Goal: Task Accomplishment & Management: Use online tool/utility

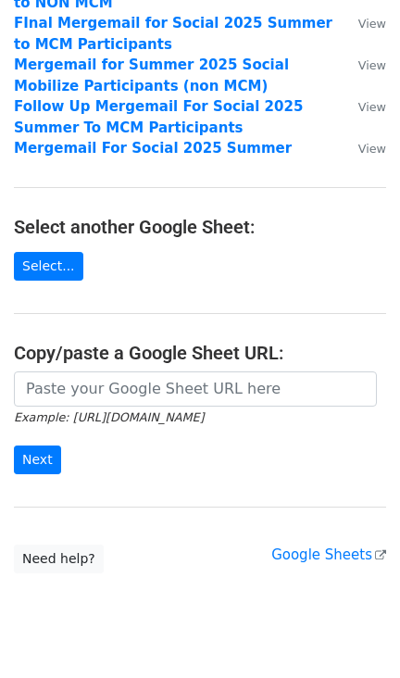
scroll to position [245, 0]
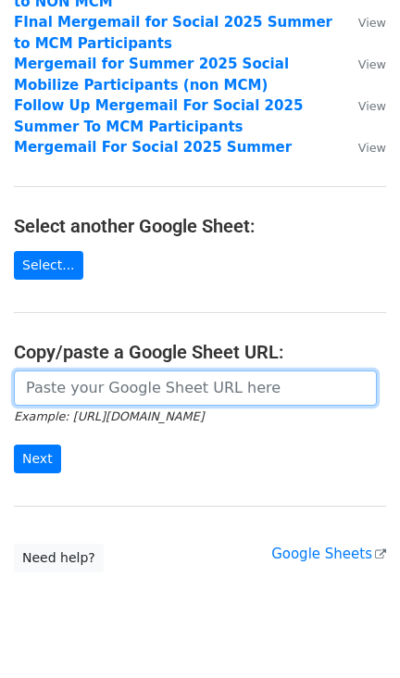
click at [115, 370] on input "url" at bounding box center [195, 387] width 363 height 35
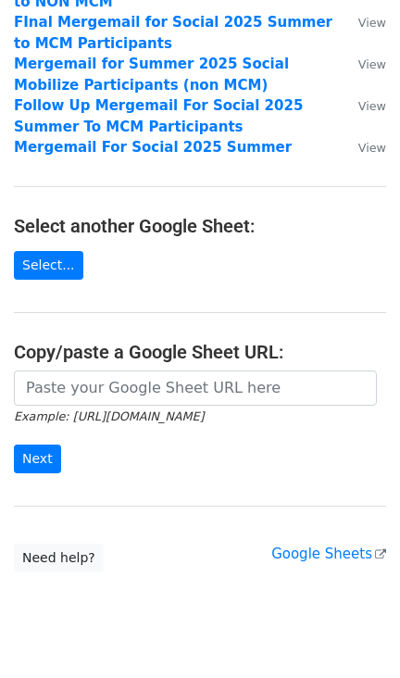
click at [218, 274] on main "Choose a Google Sheet Use one of the options below... Use a recent Google Sheet…" at bounding box center [200, 171] width 400 height 804
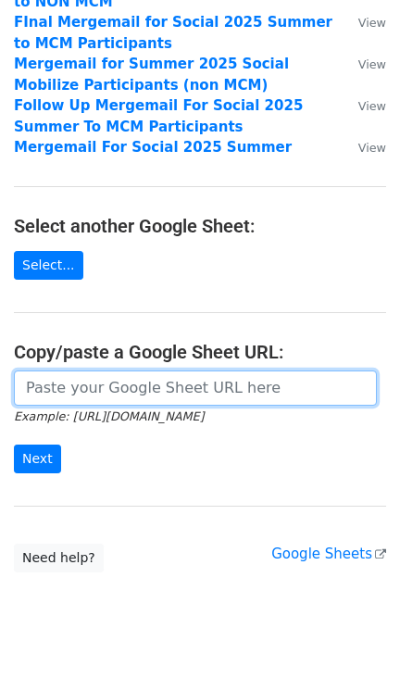
click at [161, 382] on input "url" at bounding box center [195, 387] width 363 height 35
paste input "[URL][DOMAIN_NAME]"
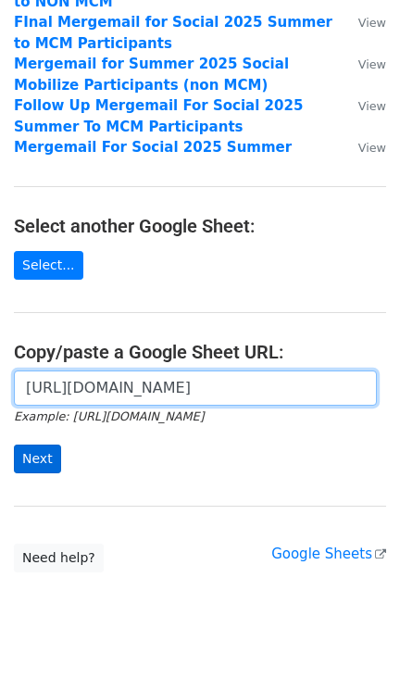
type input "[URL][DOMAIN_NAME]"
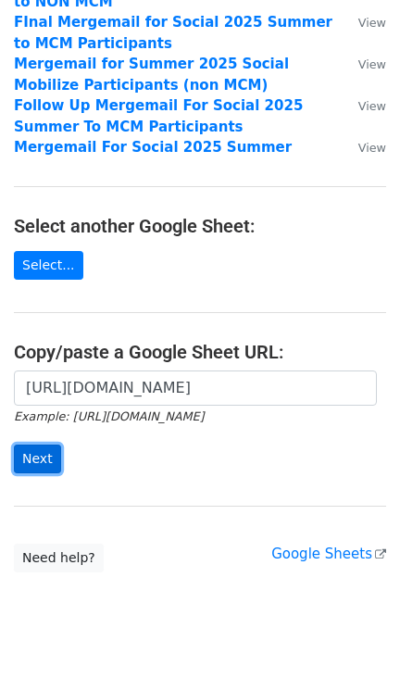
click at [39, 444] on input "Next" at bounding box center [37, 458] width 47 height 29
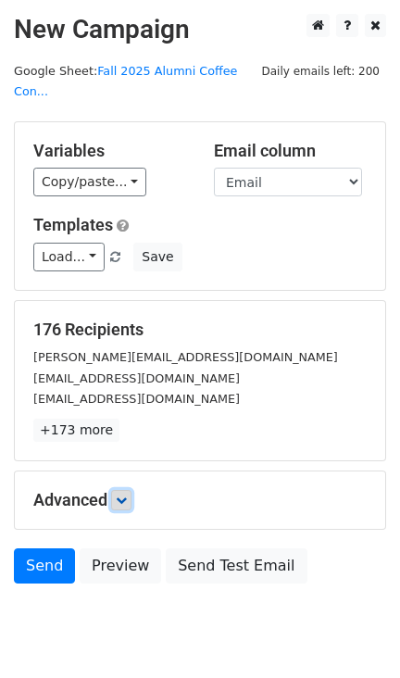
click at [120, 494] on icon at bounding box center [121, 499] width 11 height 11
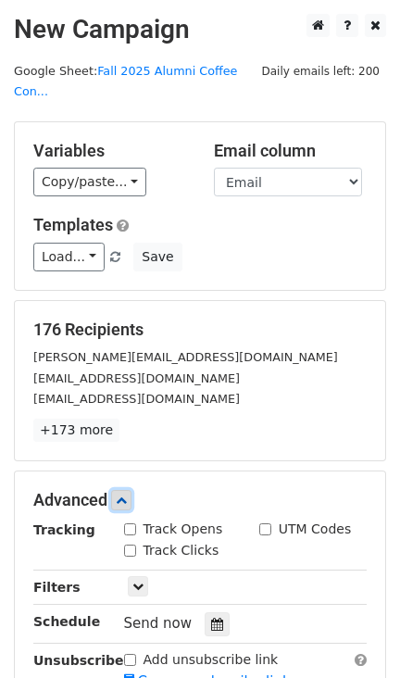
scroll to position [127, 0]
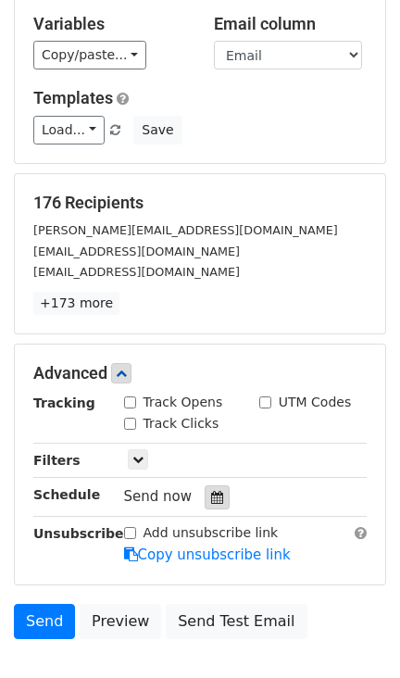
click at [213, 491] on icon at bounding box center [217, 497] width 12 height 13
click at [332, 174] on div "176 Recipients aaquib.n@gmail.com adrianlau1996@gmail.com khan.ahmadx@gmail.com…" at bounding box center [200, 253] width 370 height 159
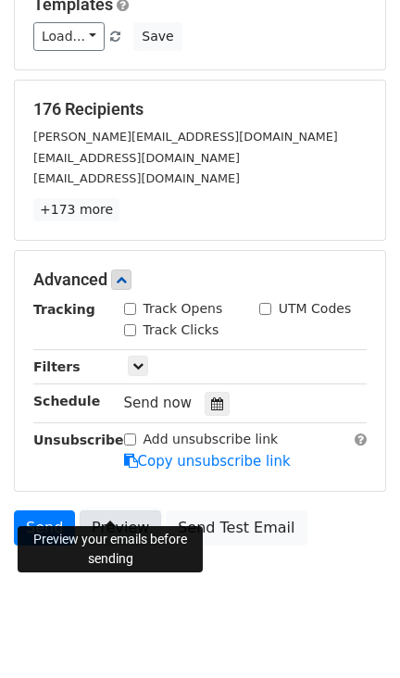
click at [124, 511] on link "Preview" at bounding box center [120, 527] width 81 height 35
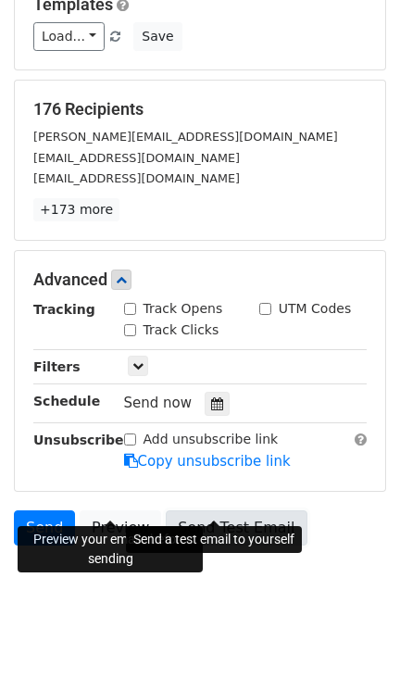
click at [184, 510] on link "Send Test Email" at bounding box center [236, 527] width 141 height 35
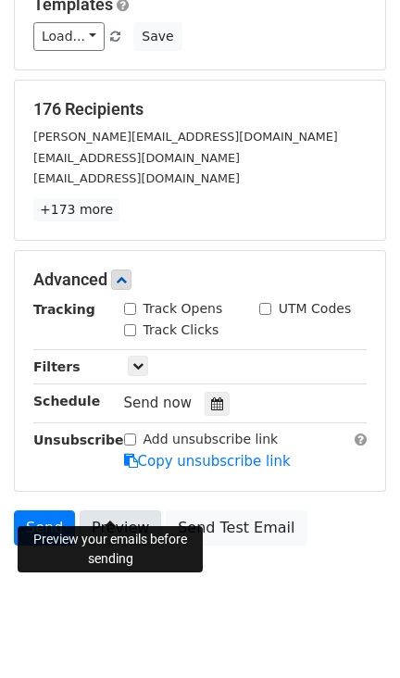
click at [125, 510] on link "Preview" at bounding box center [120, 527] width 81 height 35
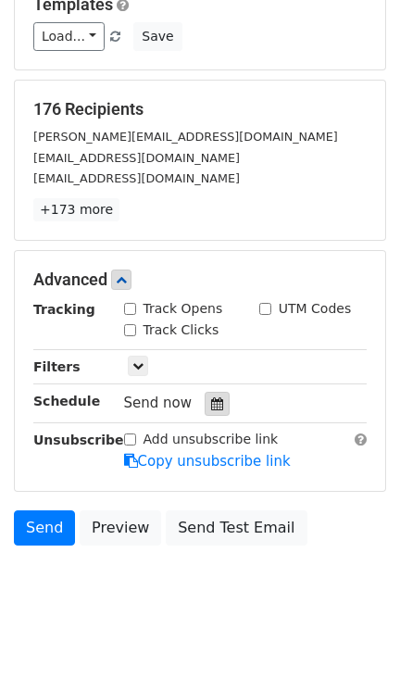
click at [211, 397] on icon at bounding box center [217, 403] width 12 height 13
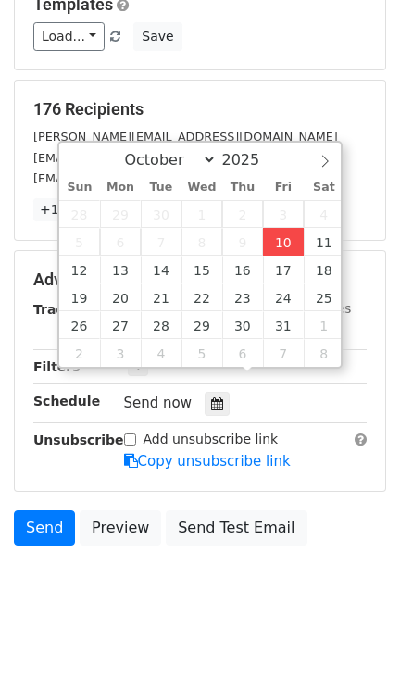
type input "2025-10-10 18:17"
type input "06"
type input "17"
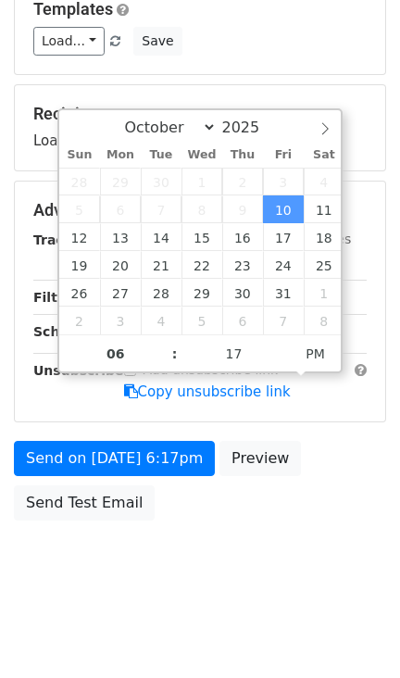
click at [253, 346] on div at bounding box center [253, 334] width 25 height 24
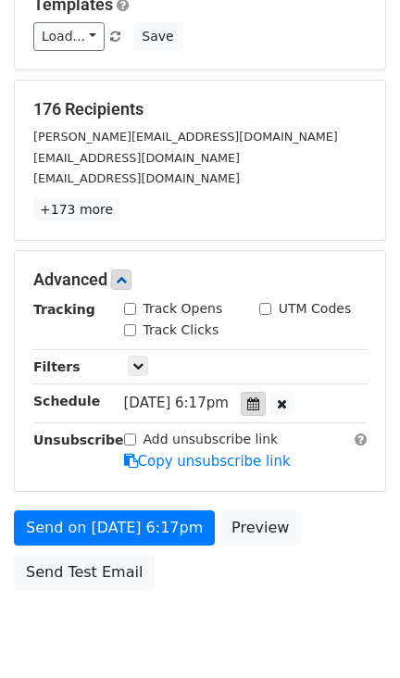
click at [253, 392] on div at bounding box center [253, 404] width 25 height 24
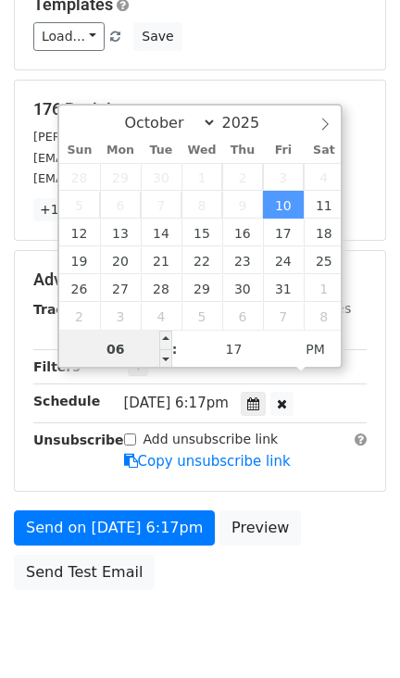
click at [120, 343] on input "06" at bounding box center [115, 349] width 113 height 37
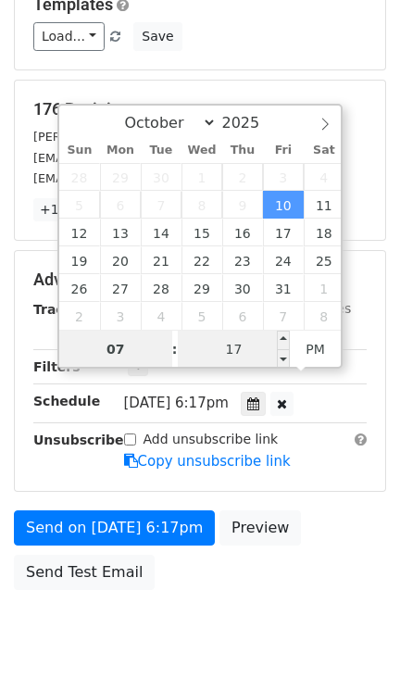
type input "07"
type input "2025-10-10 19:17"
click at [256, 349] on input "17" at bounding box center [234, 349] width 113 height 37
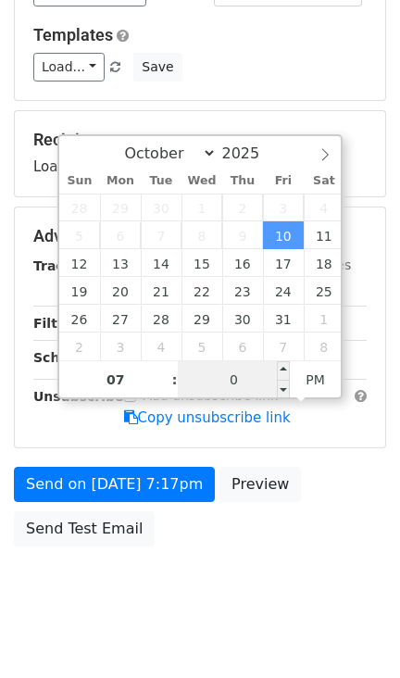
type input "02"
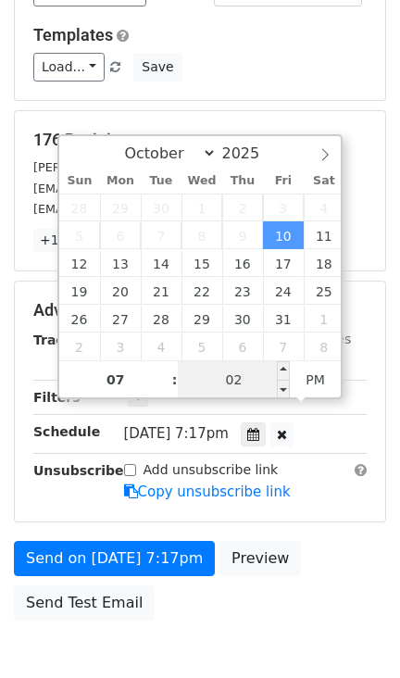
scroll to position [220, 0]
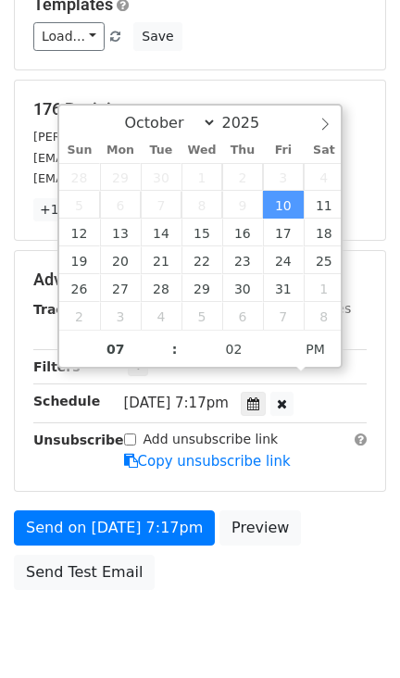
type input "2025-10-10 19:02"
click at [353, 533] on div "Send on Oct 10 at 7:17pm Preview Send Test Email" at bounding box center [200, 554] width 400 height 89
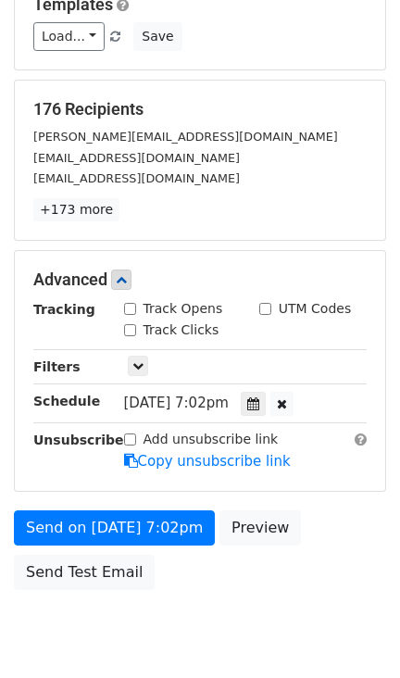
scroll to position [0, 0]
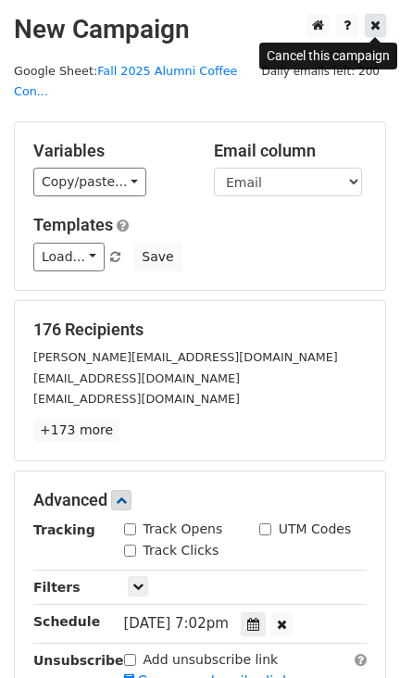
click at [377, 25] on icon at bounding box center [375, 25] width 10 height 13
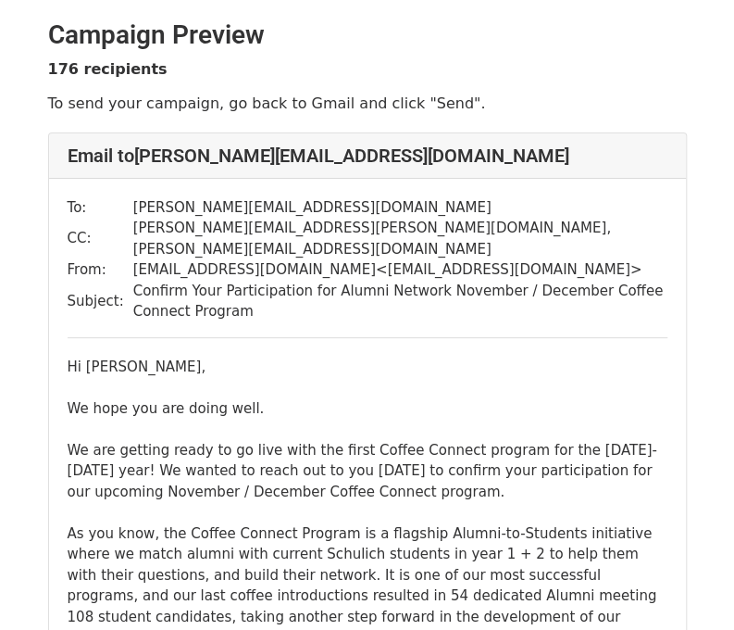
click at [393, 229] on td "prajapati.prakshi@gmail.com , e.g.mogilner@gmail.com" at bounding box center [400, 239] width 534 height 42
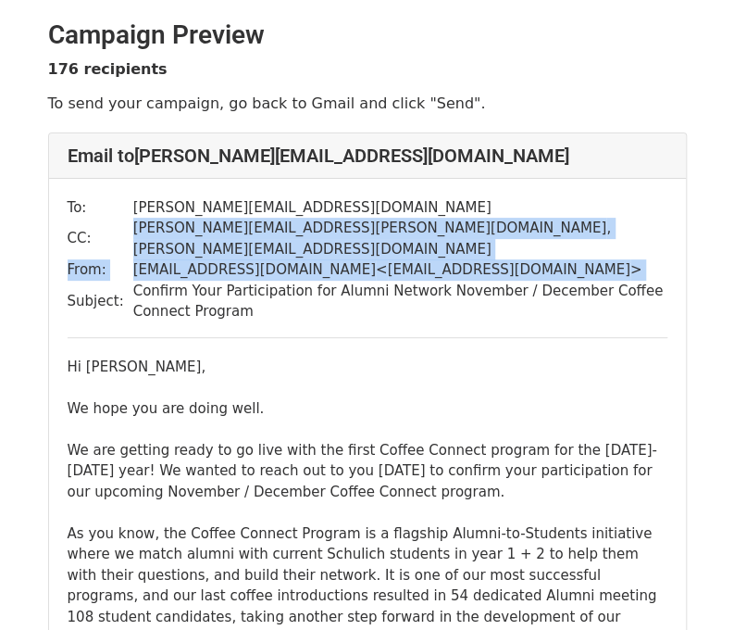
drag, startPoint x: 393, startPoint y: 229, endPoint x: 430, endPoint y: 251, distance: 43.2
click at [430, 251] on tbody "To: aaquib.n@gmail.com CC: prajapati.prakshi@gmail.com , e.g.mogilner@gmail.com…" at bounding box center [368, 259] width 600 height 125
click at [430, 259] on td "yfcalumninetwork@gmail.com < yfcalumninetwork@gmail.com >" at bounding box center [400, 269] width 534 height 21
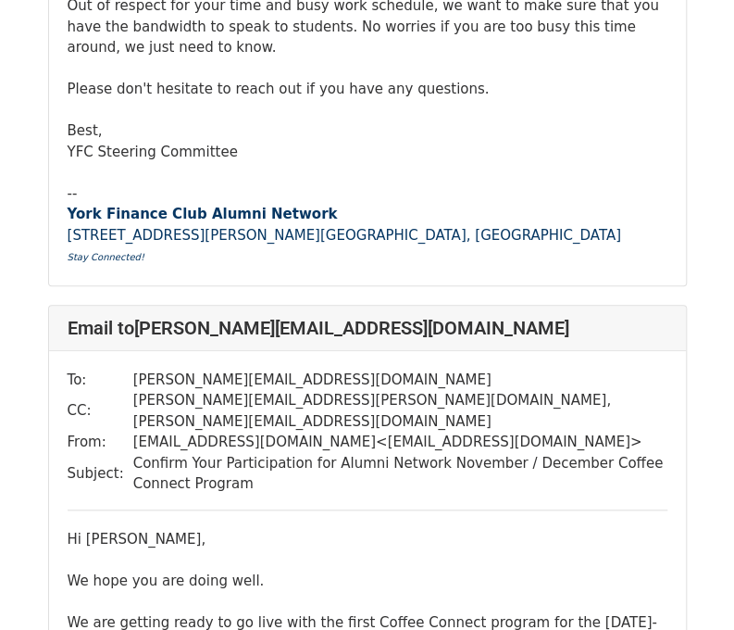
scroll to position [35476, 0]
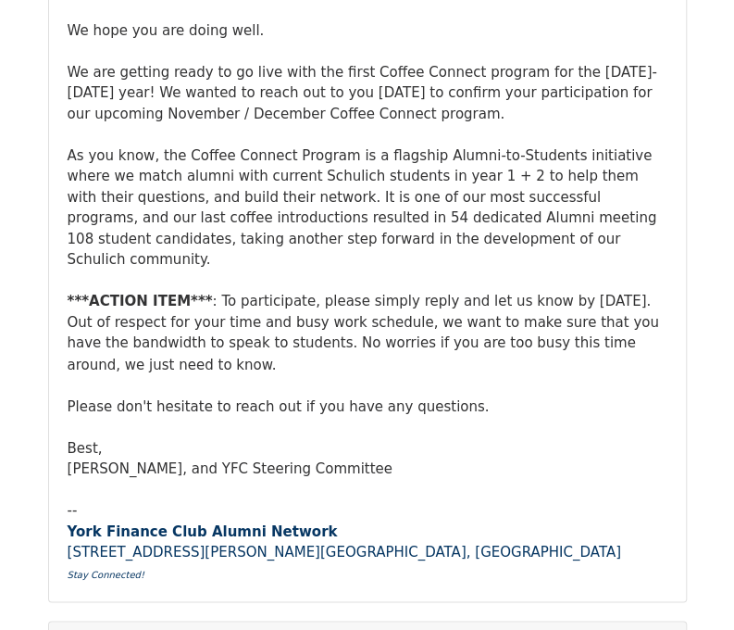
scroll to position [36611, 0]
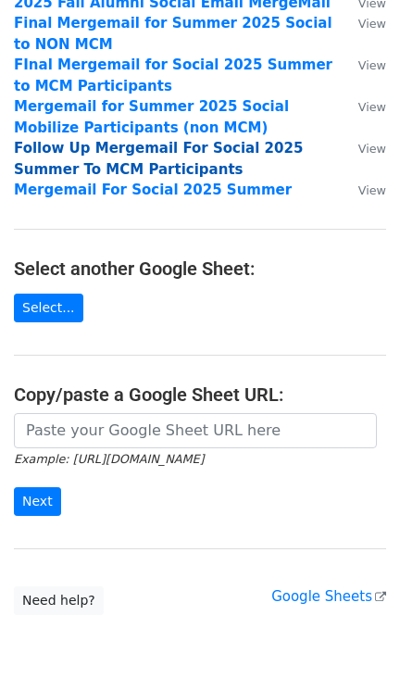
scroll to position [203, 0]
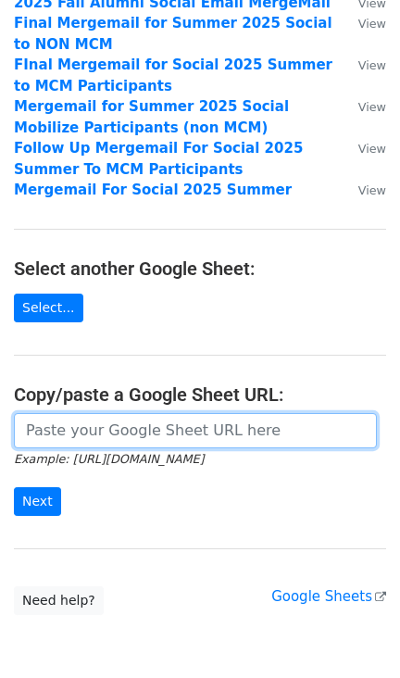
click at [105, 413] on input "url" at bounding box center [195, 430] width 363 height 35
paste input "[URL][DOMAIN_NAME]"
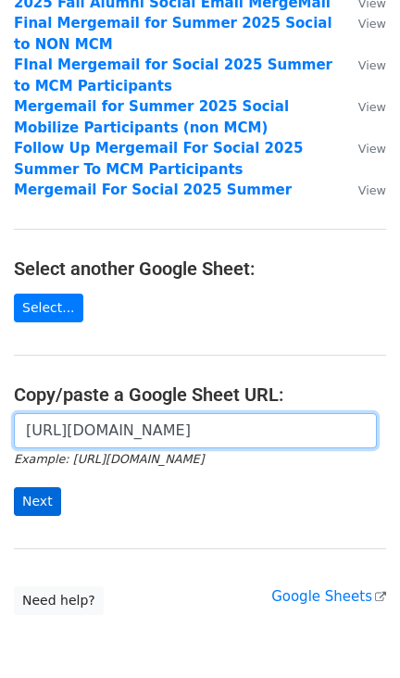
type input "[URL][DOMAIN_NAME]"
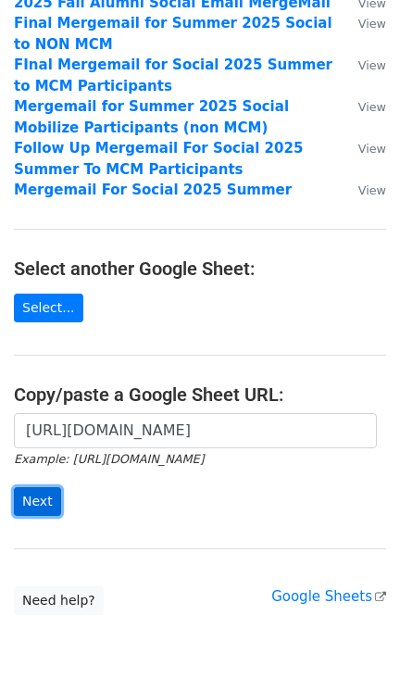
scroll to position [0, 0]
click at [42, 487] on input "Next" at bounding box center [37, 501] width 47 height 29
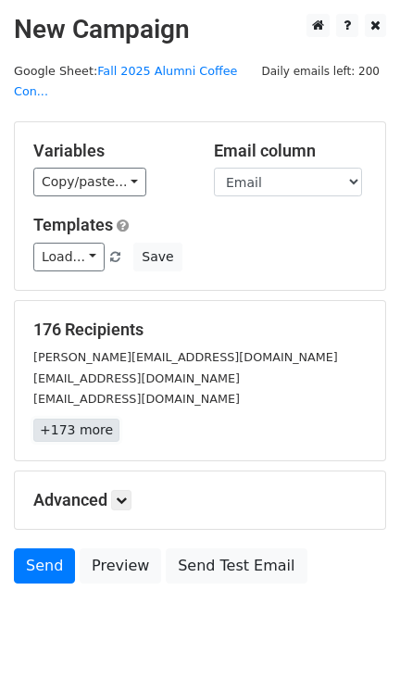
click at [68, 418] on link "+173 more" at bounding box center [76, 429] width 86 height 23
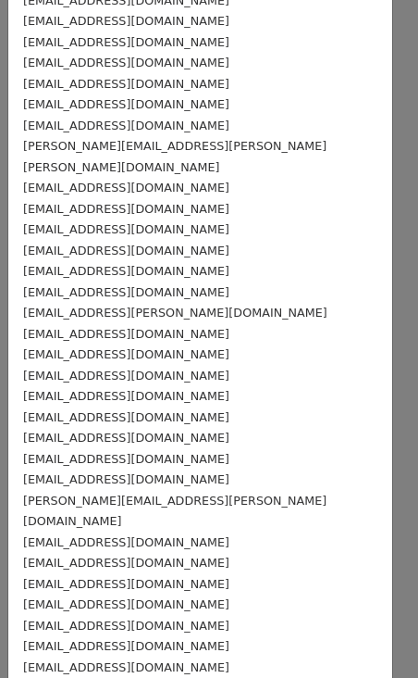
scroll to position [280, 0]
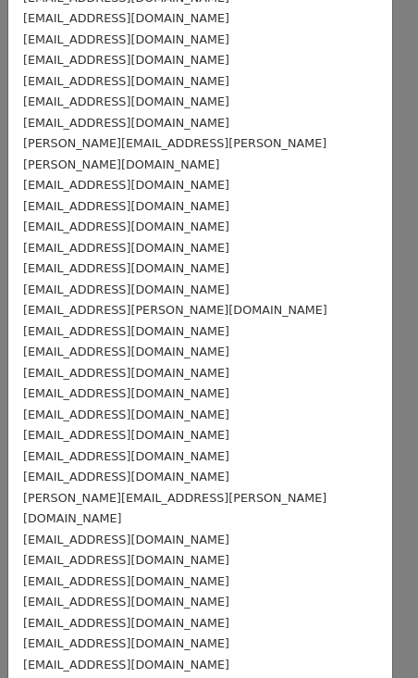
click at [234, 466] on div "[EMAIL_ADDRESS][DOMAIN_NAME]" at bounding box center [200, 476] width 355 height 21
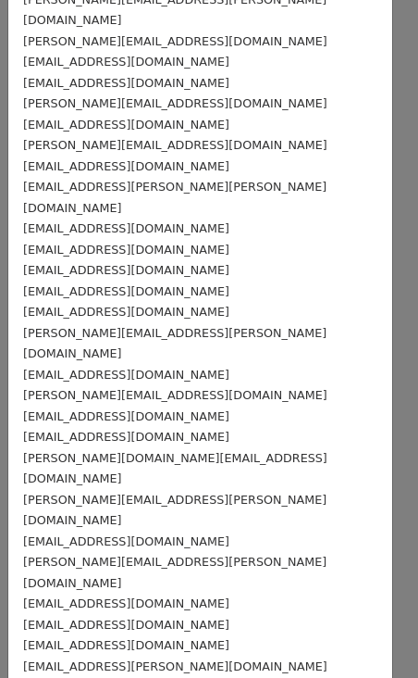
scroll to position [2367, 0]
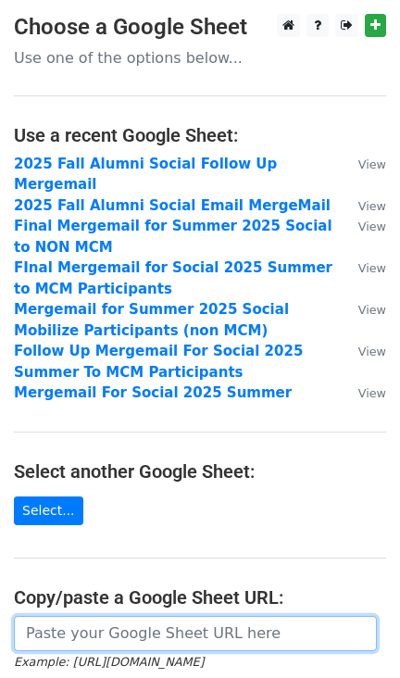
click at [169, 616] on input "url" at bounding box center [195, 633] width 363 height 35
paste input "[URL][DOMAIN_NAME]"
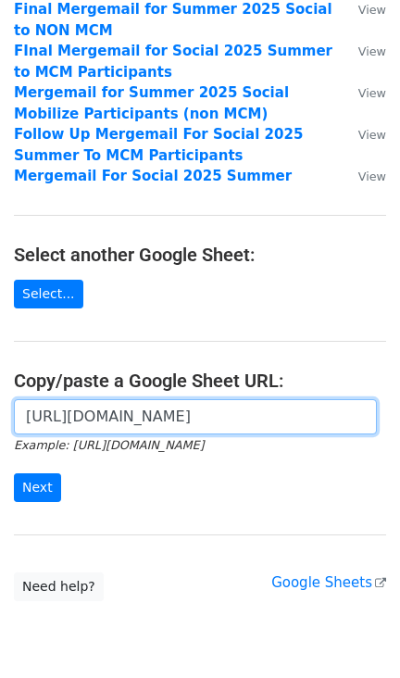
scroll to position [218, 0]
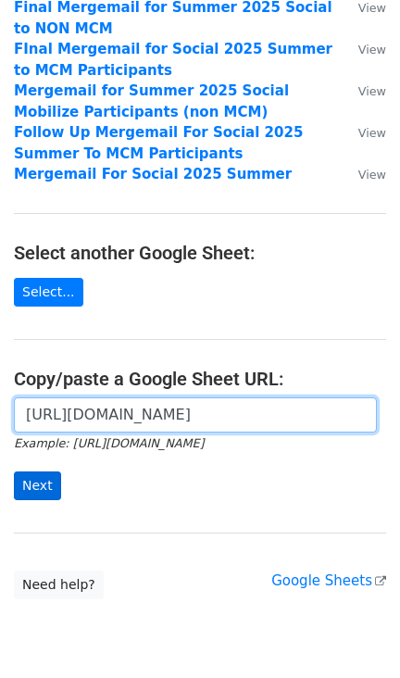
type input "[URL][DOMAIN_NAME]"
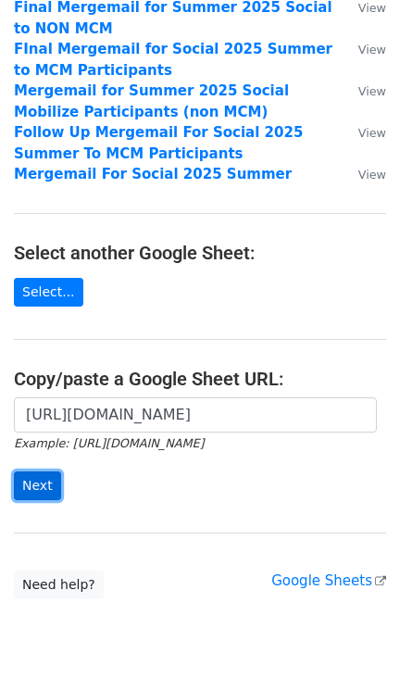
scroll to position [0, 0]
click at [36, 471] on input "Next" at bounding box center [37, 485] width 47 height 29
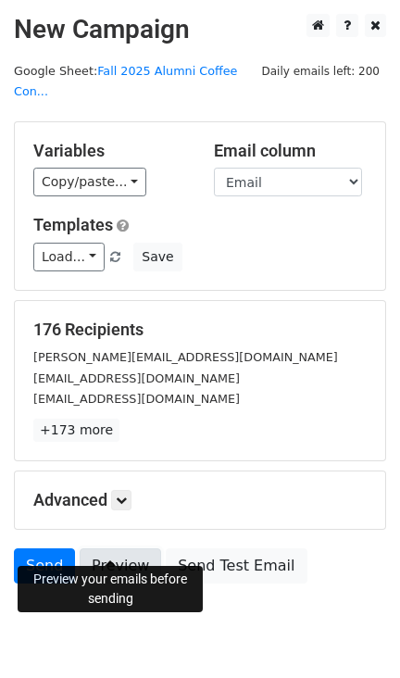
click at [109, 548] on link "Preview" at bounding box center [120, 565] width 81 height 35
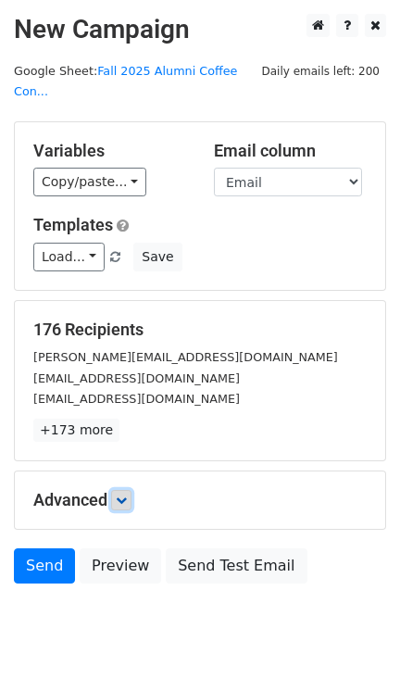
click at [127, 494] on icon at bounding box center [121, 499] width 11 height 11
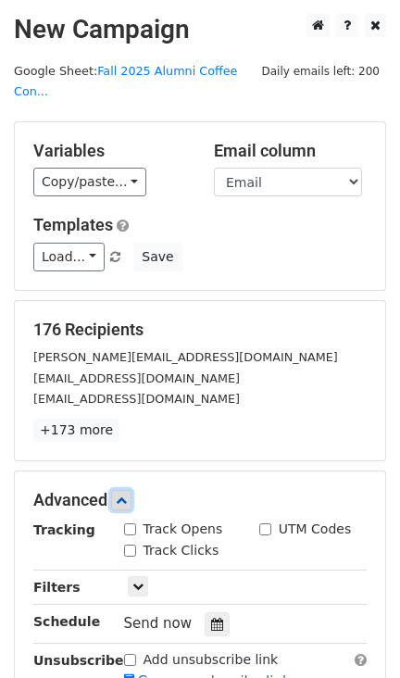
scroll to position [145, 0]
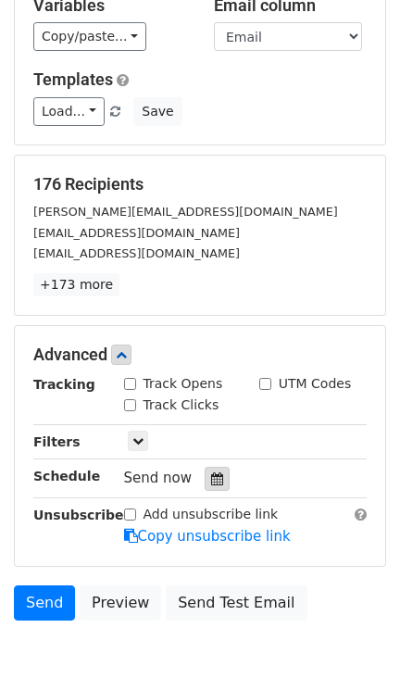
click at [211, 472] on icon at bounding box center [217, 478] width 12 height 13
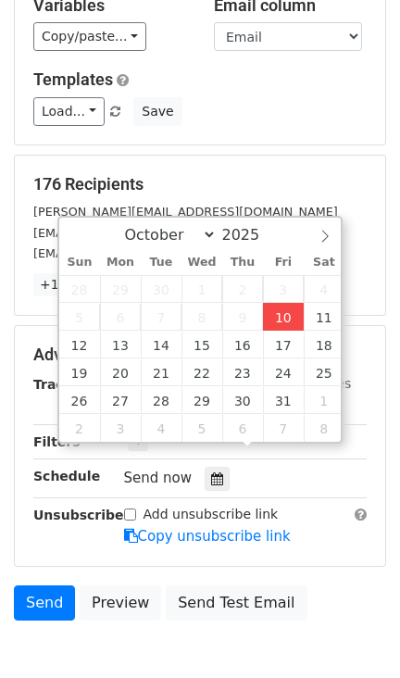
type input "2025-10-10 18:59"
type input "06"
type input "59"
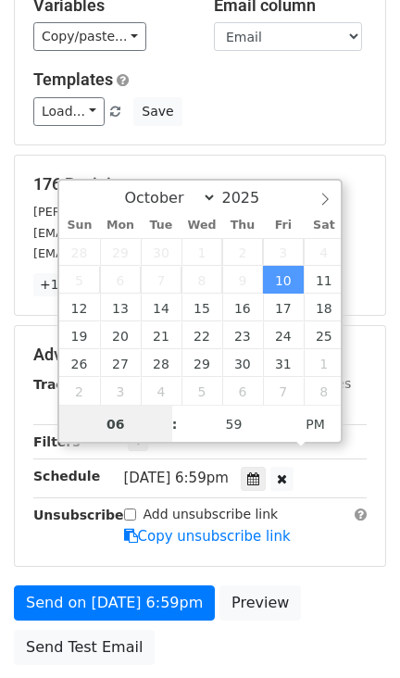
scroll to position [0, 0]
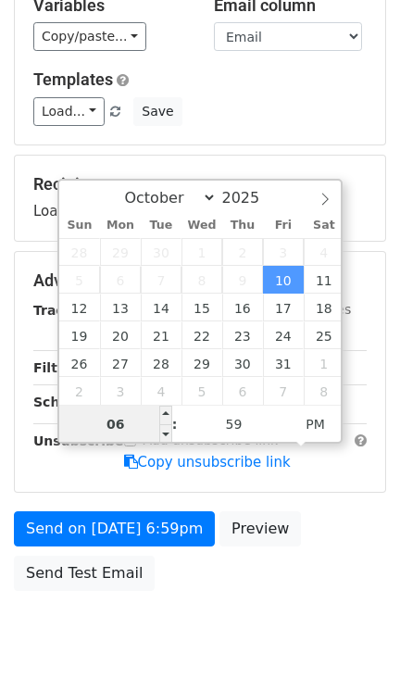
click at [129, 430] on input "06" at bounding box center [115, 424] width 113 height 37
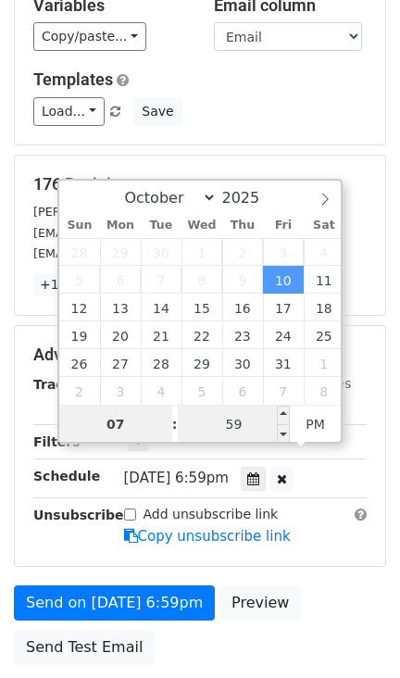
type input "07"
type input "2025-10-10 19:59"
click at [269, 428] on input "59" at bounding box center [234, 424] width 113 height 37
type input "13"
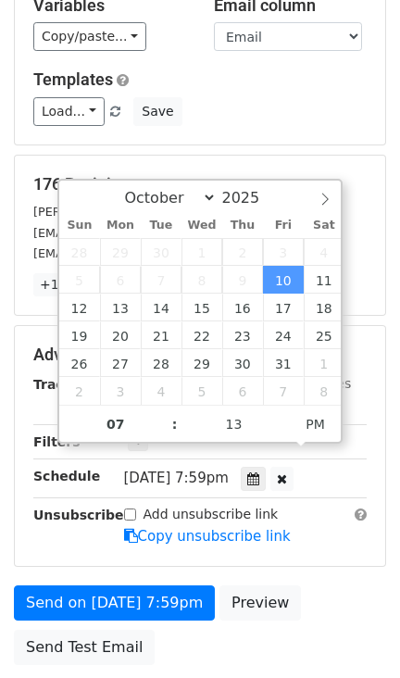
type input "2025-10-10 19:13"
drag, startPoint x: 329, startPoint y: 573, endPoint x: 377, endPoint y: 511, distance: 78.5
click at [377, 511] on div "Add unsubscribe link Copy unsubscribe link" at bounding box center [245, 526] width 271 height 43
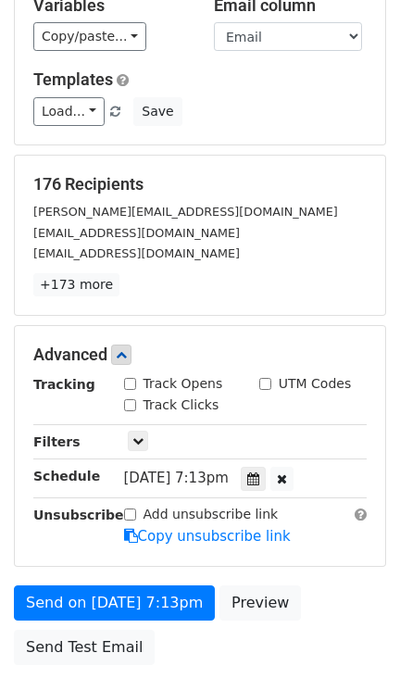
scroll to position [264, 0]
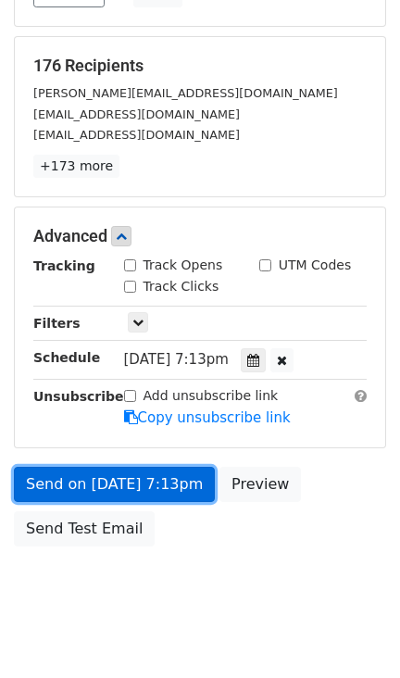
click at [155, 467] on link "Send on Oct 10 at 7:13pm" at bounding box center [114, 484] width 201 height 35
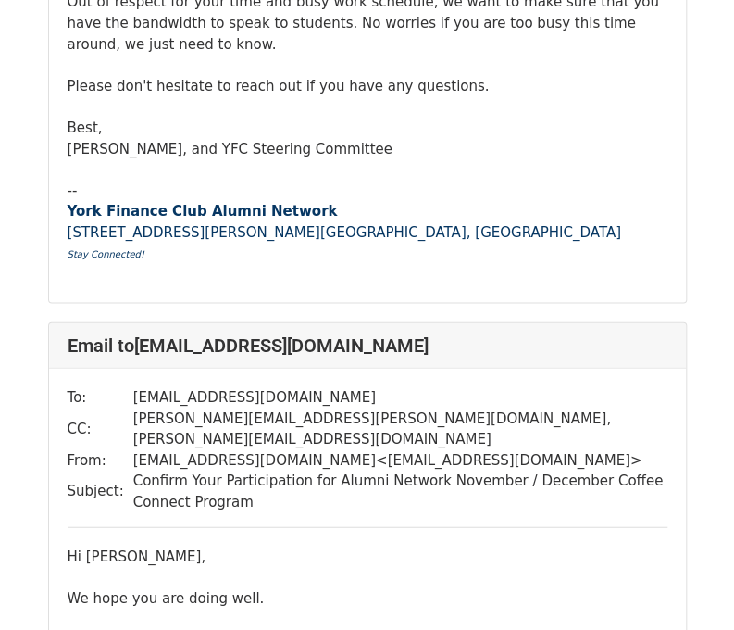
scroll to position [40724, 0]
